Goal: Transaction & Acquisition: Book appointment/travel/reservation

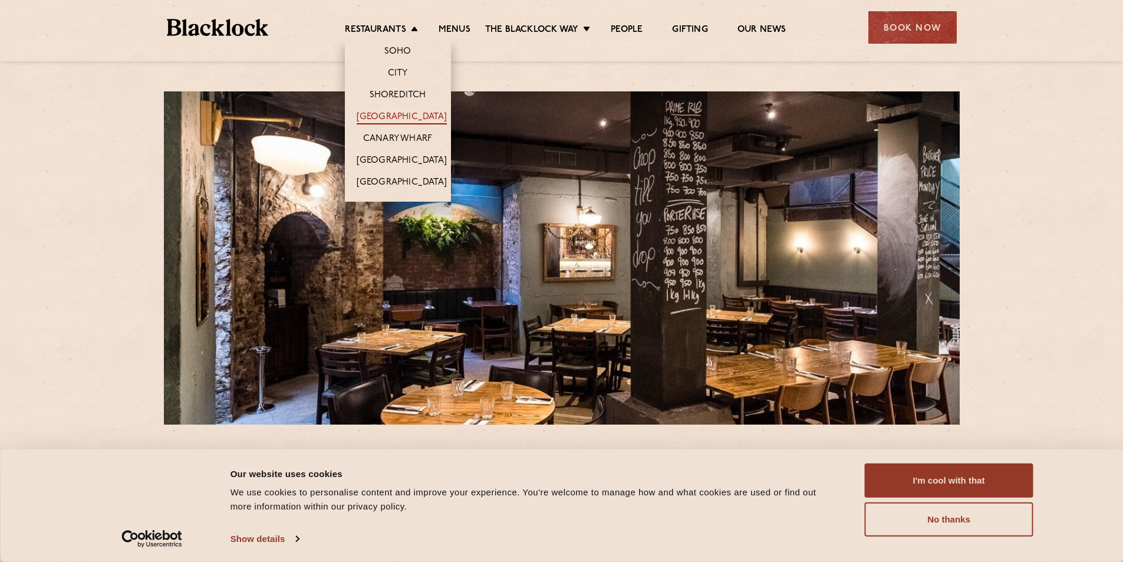
click at [396, 114] on link "[GEOGRAPHIC_DATA]" at bounding box center [402, 117] width 90 height 13
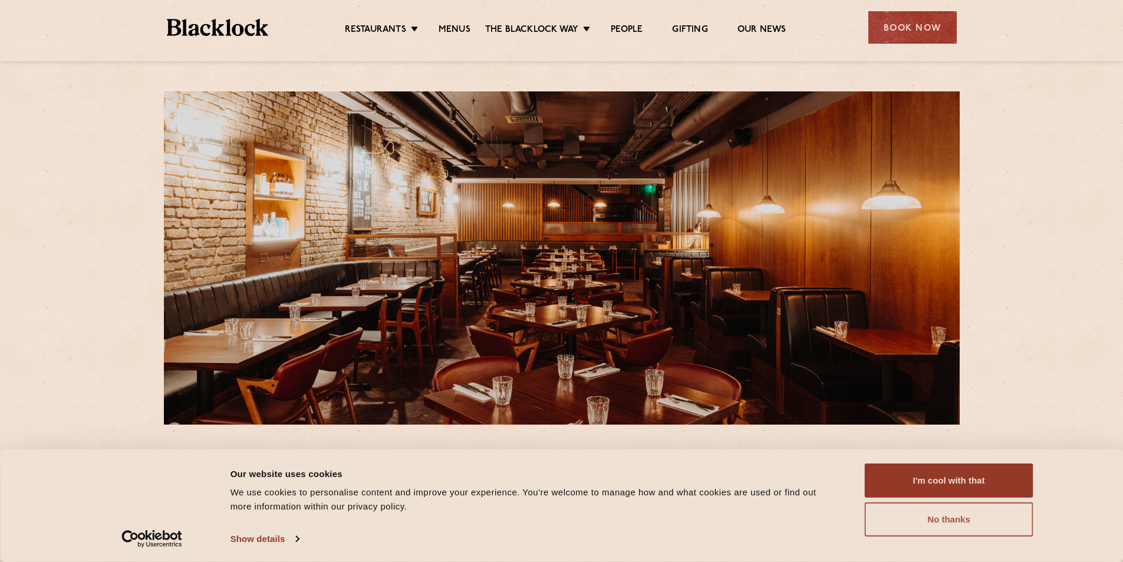
click at [926, 521] on button "No thanks" at bounding box center [949, 519] width 169 height 34
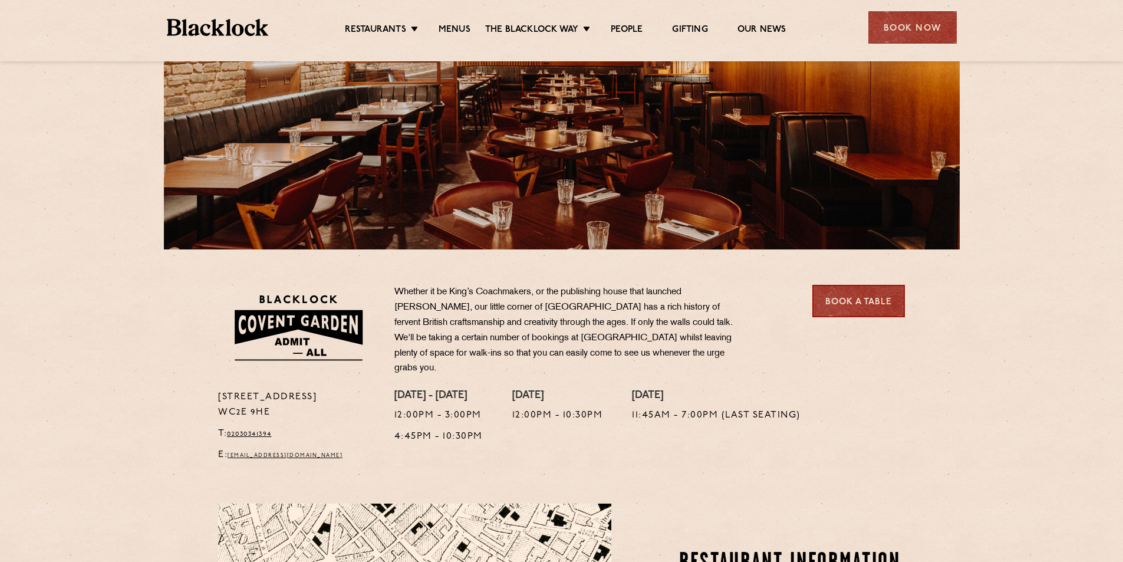
scroll to position [177, 0]
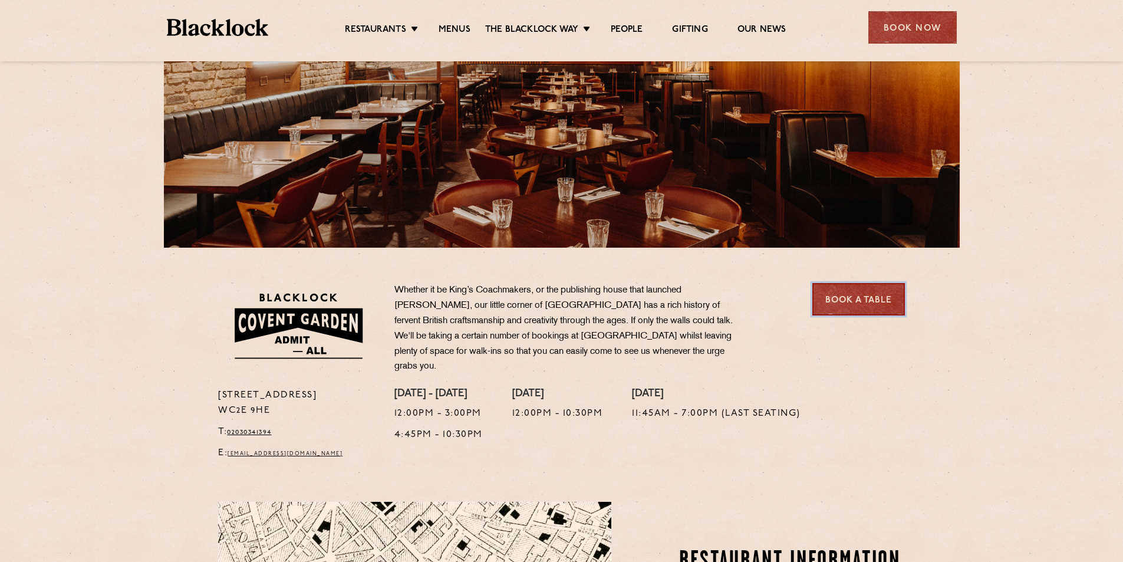
click at [841, 299] on link "Book a Table" at bounding box center [859, 299] width 93 height 32
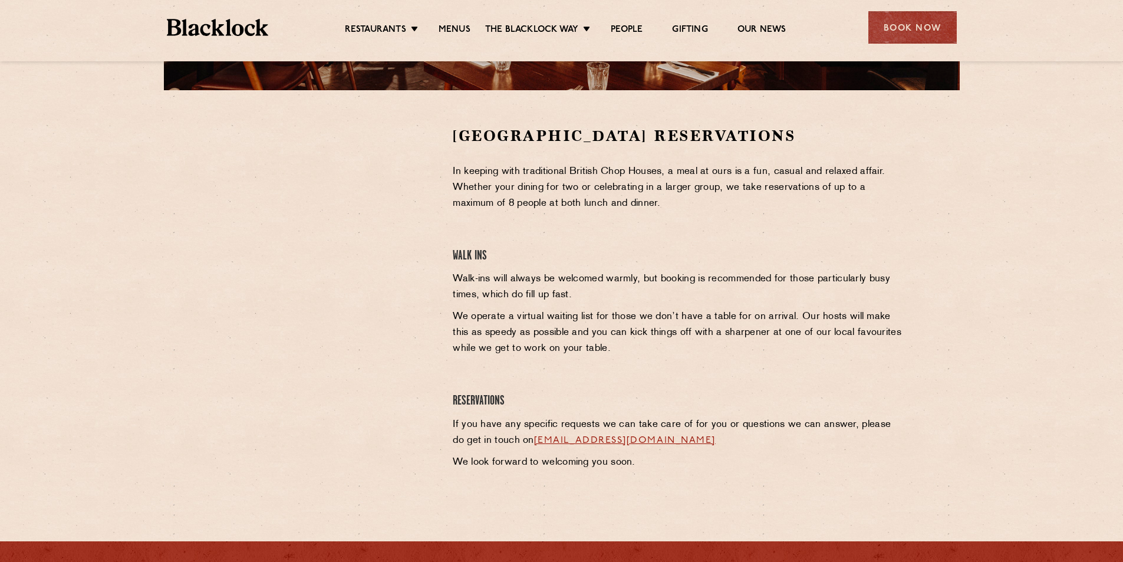
scroll to position [295, 0]
